Goal: Navigation & Orientation: Find specific page/section

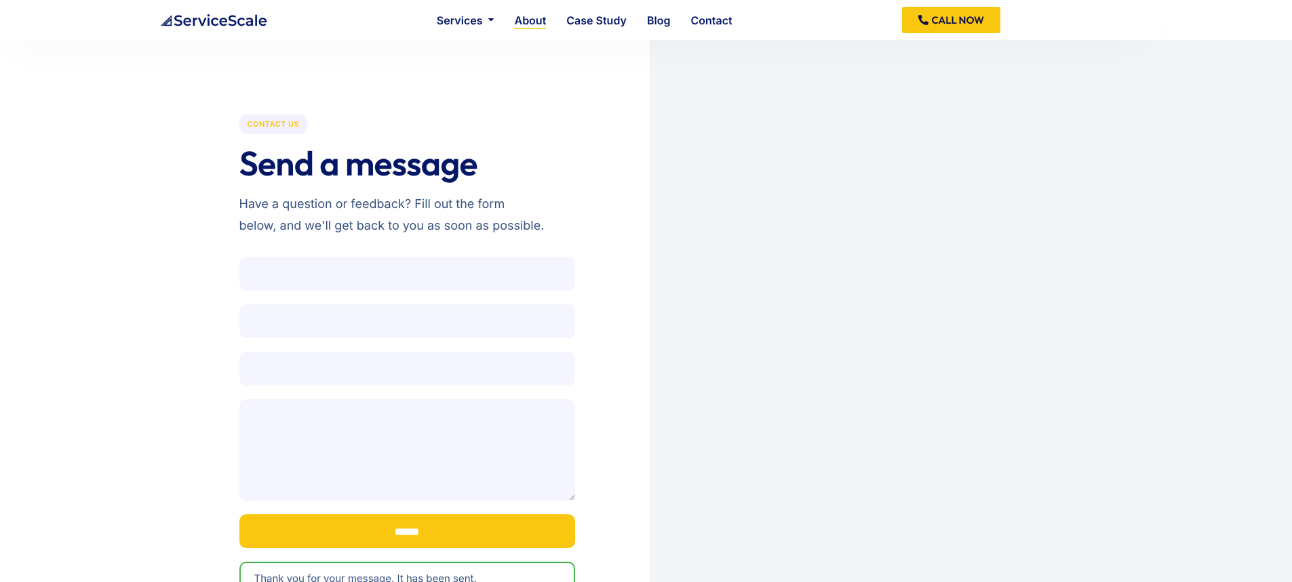
click at [535, 24] on link "About" at bounding box center [530, 20] width 32 height 11
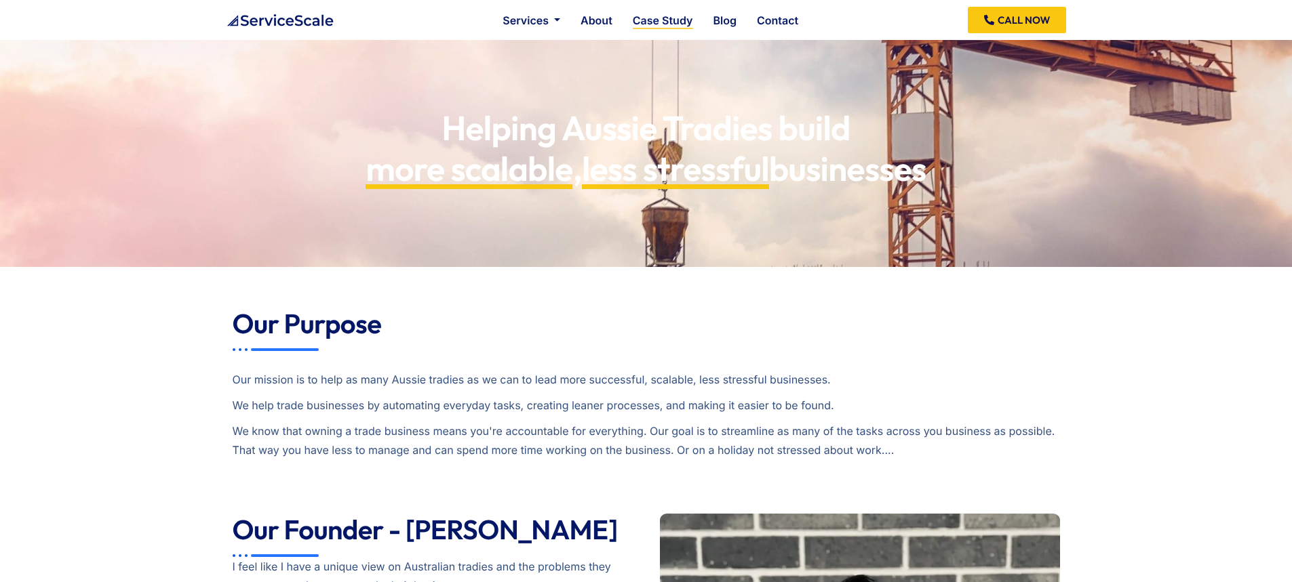
click at [680, 18] on link "Case Study" at bounding box center [663, 20] width 60 height 11
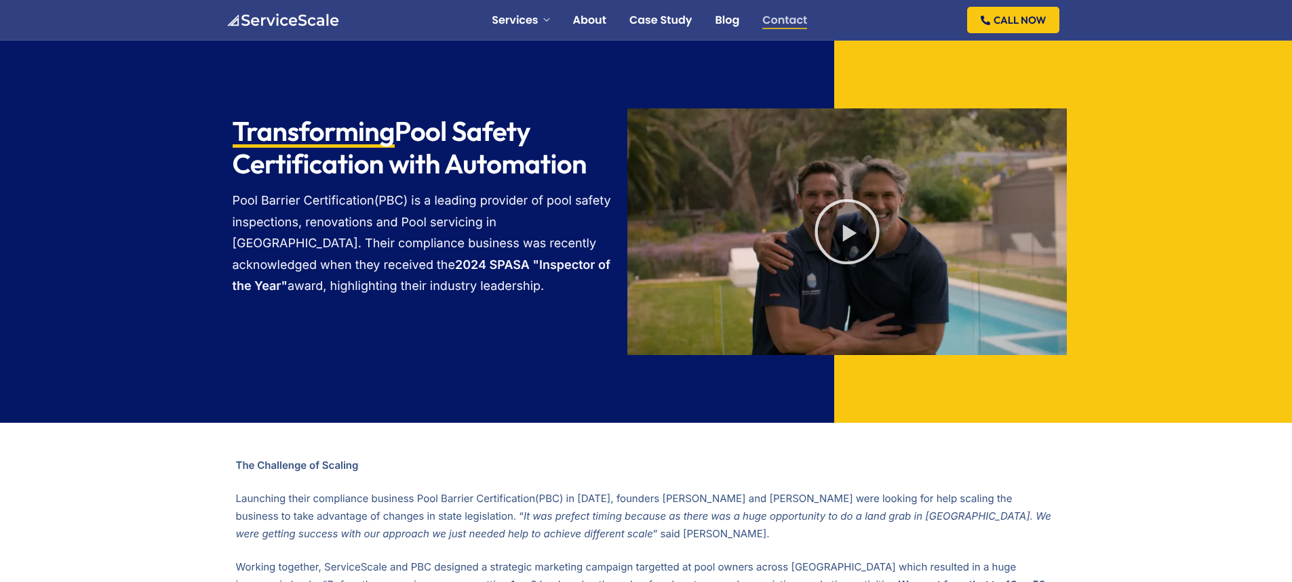
click at [780, 23] on link "Contact" at bounding box center [784, 20] width 45 height 11
